Goal: Use online tool/utility: Use online tool/utility

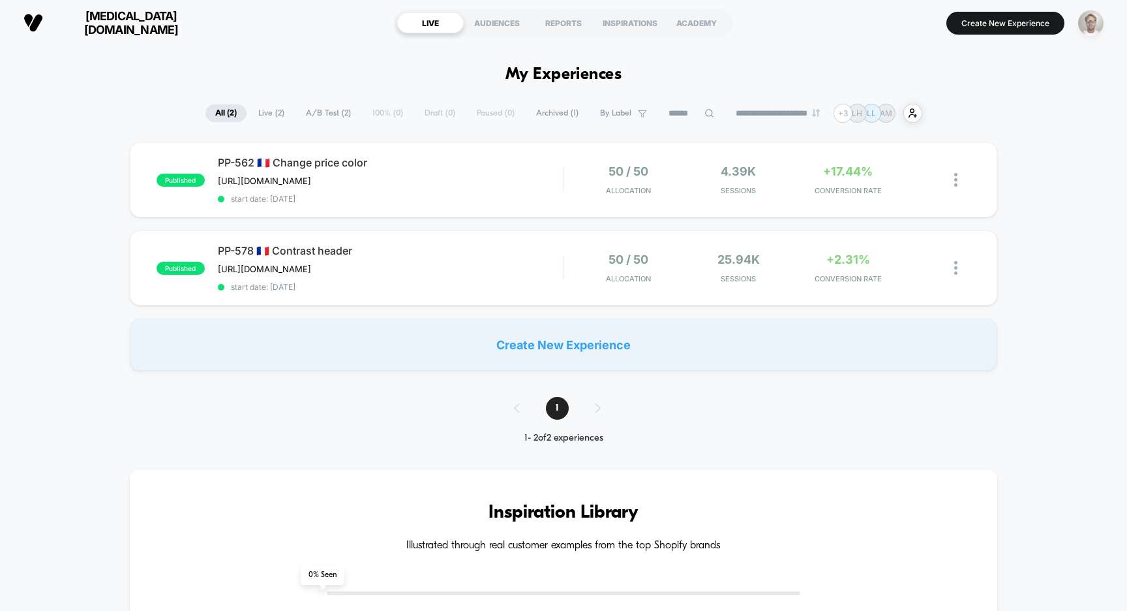
click at [1096, 18] on img "button" at bounding box center [1090, 22] width 25 height 25
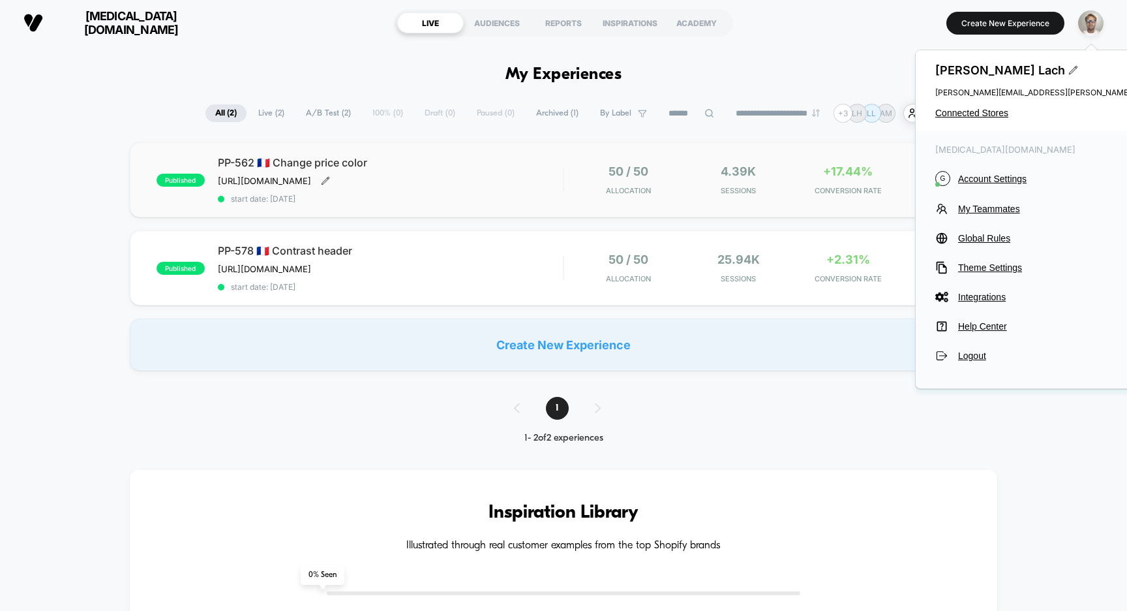
click at [330, 185] on icon at bounding box center [325, 180] width 9 height 9
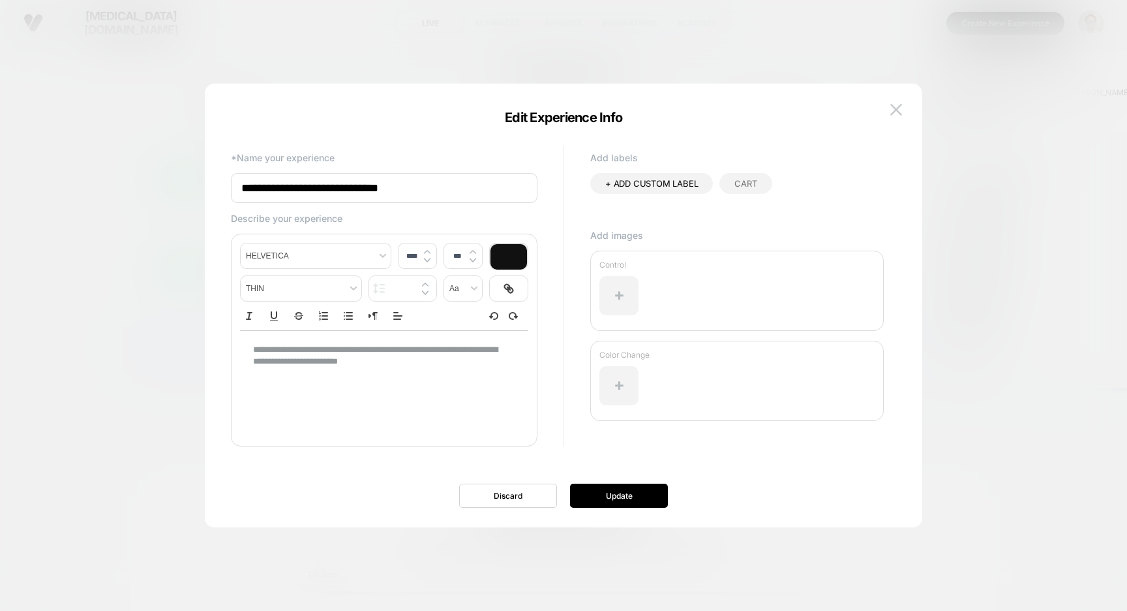
click at [984, 113] on div at bounding box center [563, 305] width 1127 height 611
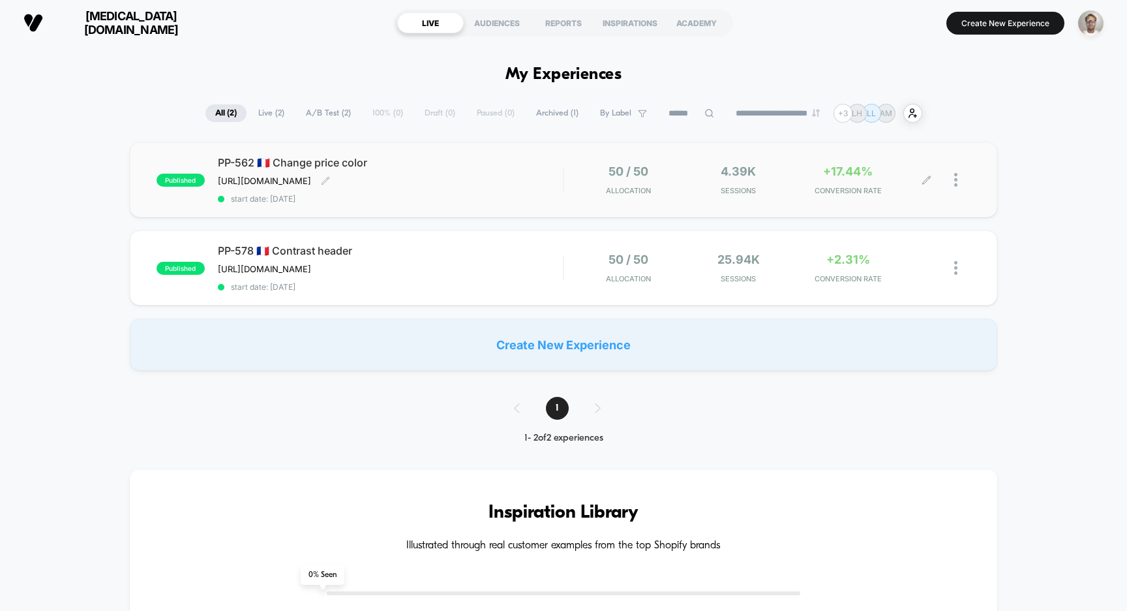
click at [926, 179] on icon at bounding box center [927, 180] width 10 height 10
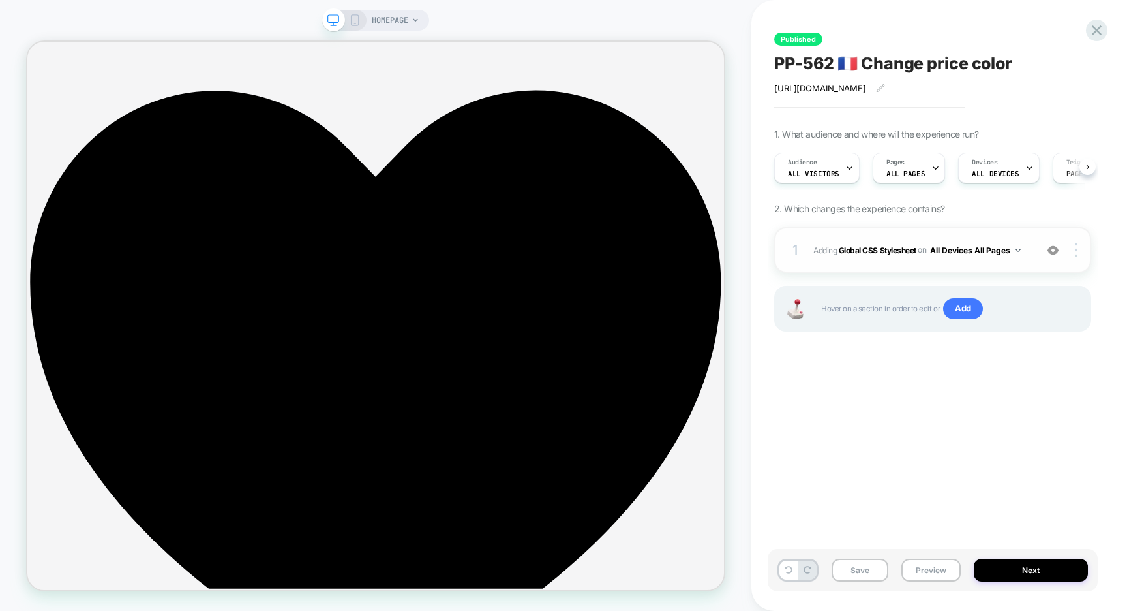
scroll to position [0, 1]
click at [896, 253] on b "Global CSS Stylesheet" at bounding box center [878, 250] width 78 height 10
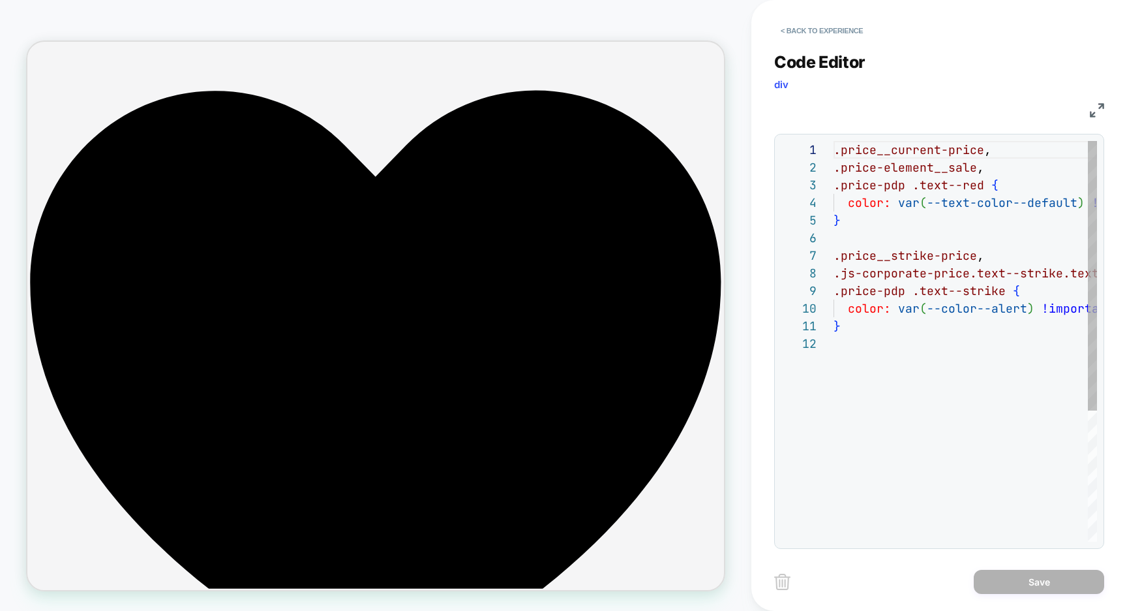
scroll to position [176, 0]
